Goal: Find specific page/section: Find specific page/section

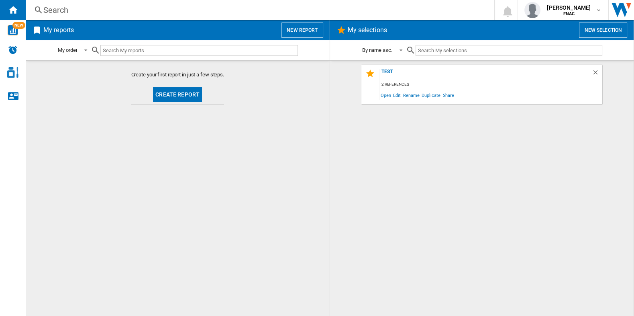
click at [122, 5] on div "Search" at bounding box center [258, 9] width 430 height 11
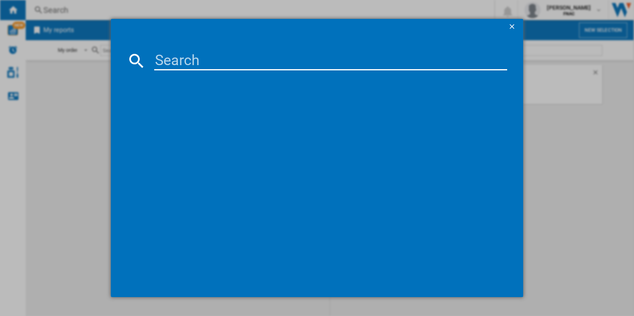
click at [273, 60] on input at bounding box center [330, 60] width 353 height 19
paste input "18V34"
type input "18V34"
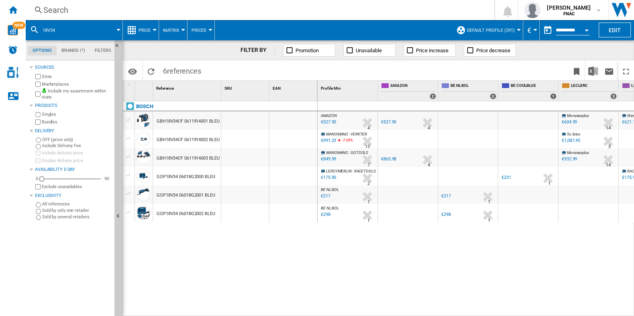
click at [197, 215] on div "GOP18V34 06018G2002 BLEU" at bounding box center [186, 213] width 59 height 18
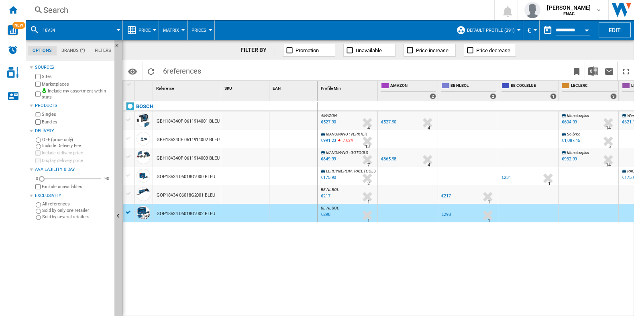
click at [196, 198] on div "GOP18V34 06018G2001 BLEU" at bounding box center [186, 195] width 59 height 18
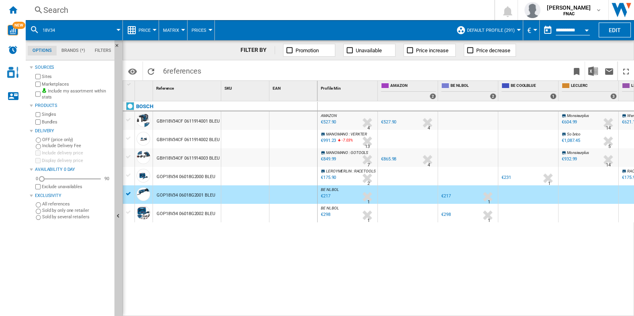
click at [204, 213] on div "GOP18V34 06018G2002 BLEU" at bounding box center [186, 213] width 59 height 18
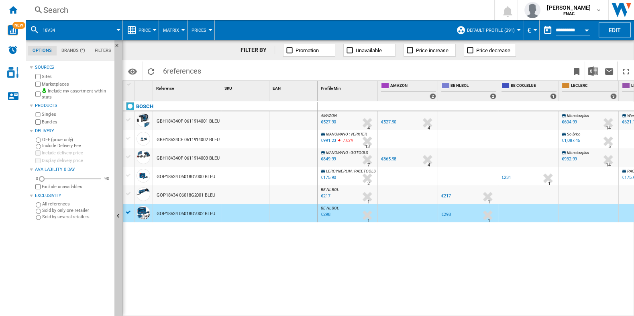
click at [191, 179] on div "GOP18V34 06018G2000 BLEU" at bounding box center [186, 177] width 59 height 18
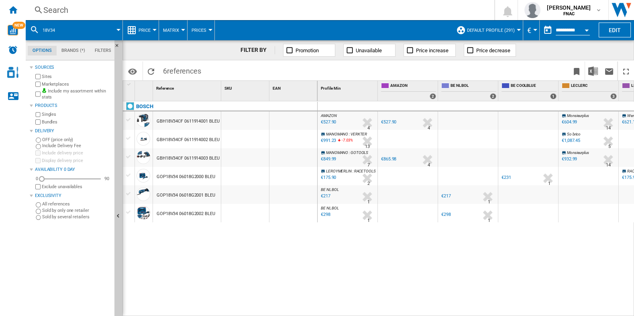
click at [211, 178] on div "GOP18V34 06018G2000 BLEU" at bounding box center [186, 177] width 59 height 18
